Goal: Task Accomplishment & Management: Manage account settings

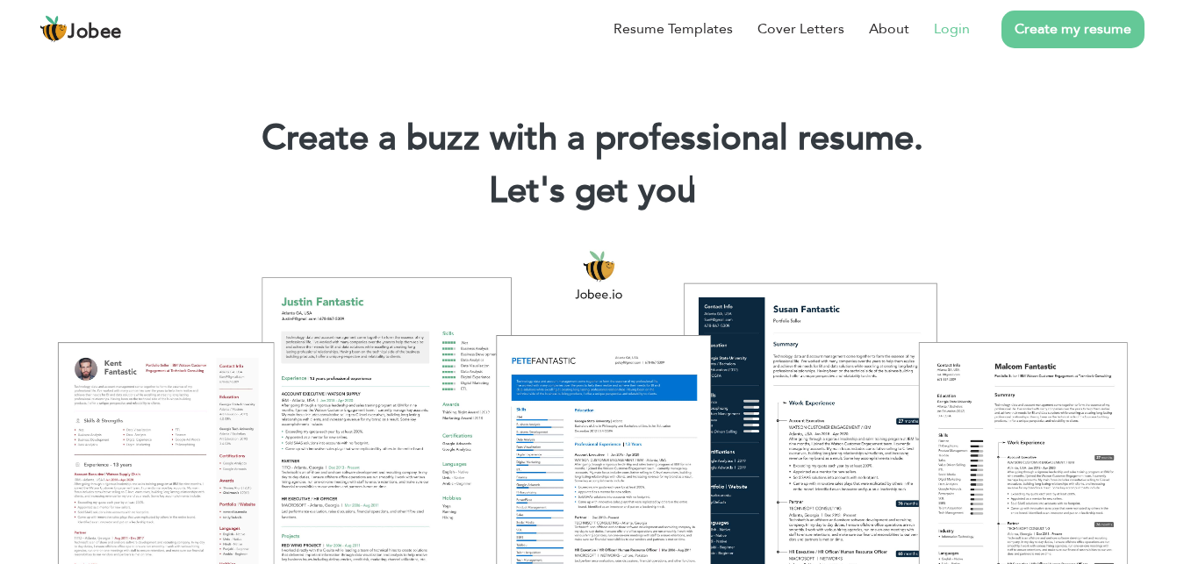
click at [945, 33] on link "Login" at bounding box center [952, 28] width 36 height 21
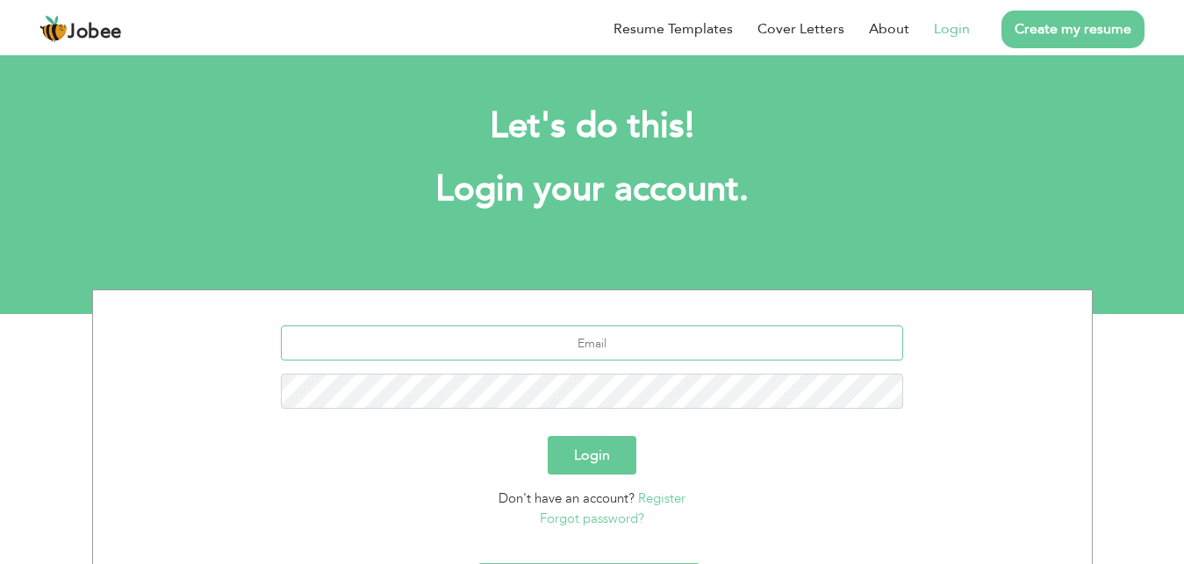
click at [644, 337] on input "text" at bounding box center [592, 343] width 622 height 35
type input "mrhamzahassan232@gmail.com"
click at [988, 362] on div "mrhamzahassan232@gmail.com" at bounding box center [592, 374] width 973 height 97
click at [596, 453] on button "Login" at bounding box center [592, 455] width 89 height 39
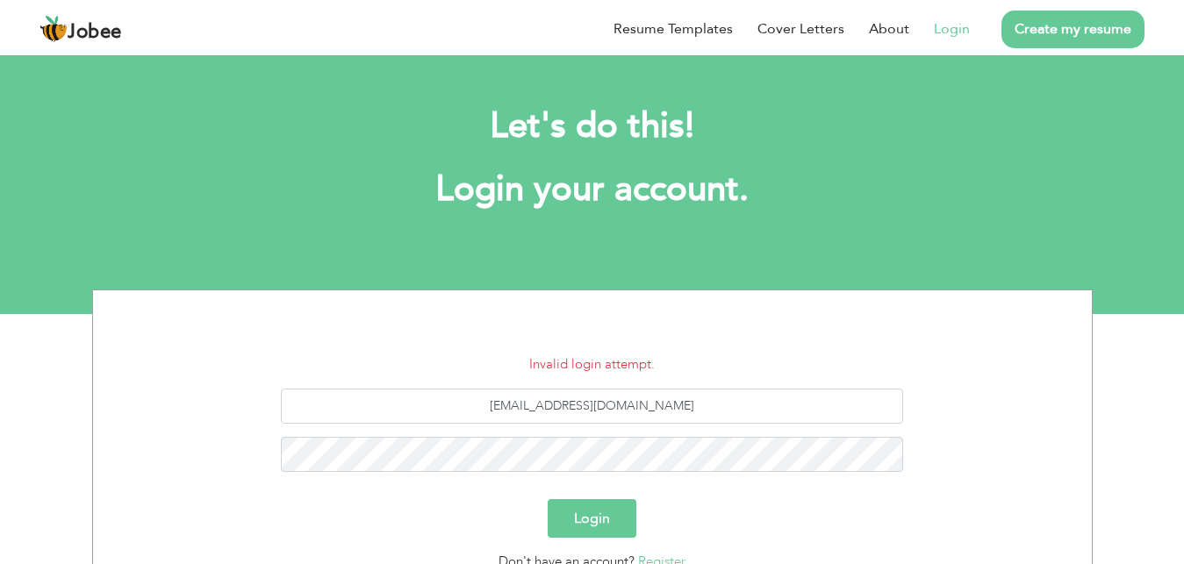
click at [608, 532] on button "Login" at bounding box center [592, 519] width 89 height 39
